Goal: Communication & Community: Answer question/provide support

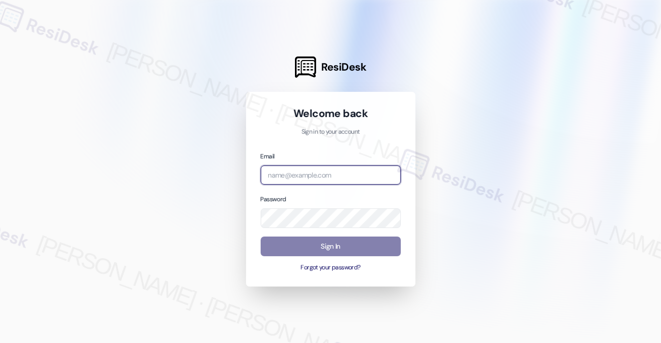
click at [369, 178] on input "email" at bounding box center [331, 175] width 140 height 20
type input "o"
type input "automated-surveys-res_prop-[PERSON_NAME].[PERSON_NAME]@res_[DOMAIN_NAME]"
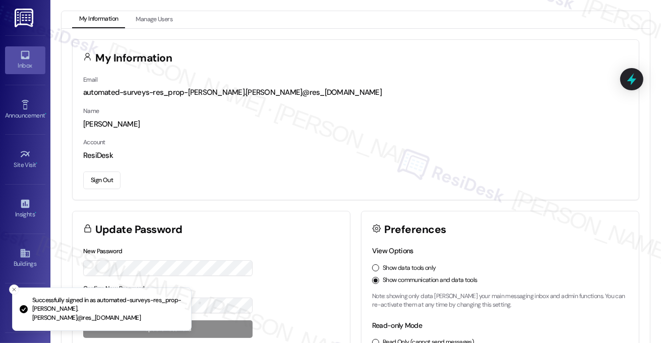
click at [27, 65] on div "Inbox" at bounding box center [25, 65] width 50 height 10
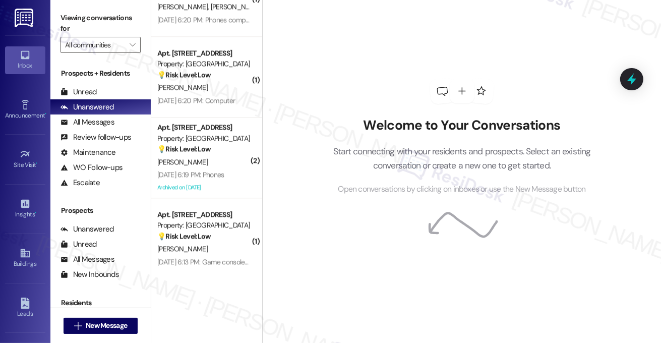
scroll to position [2097, 0]
